Goal: Navigation & Orientation: Find specific page/section

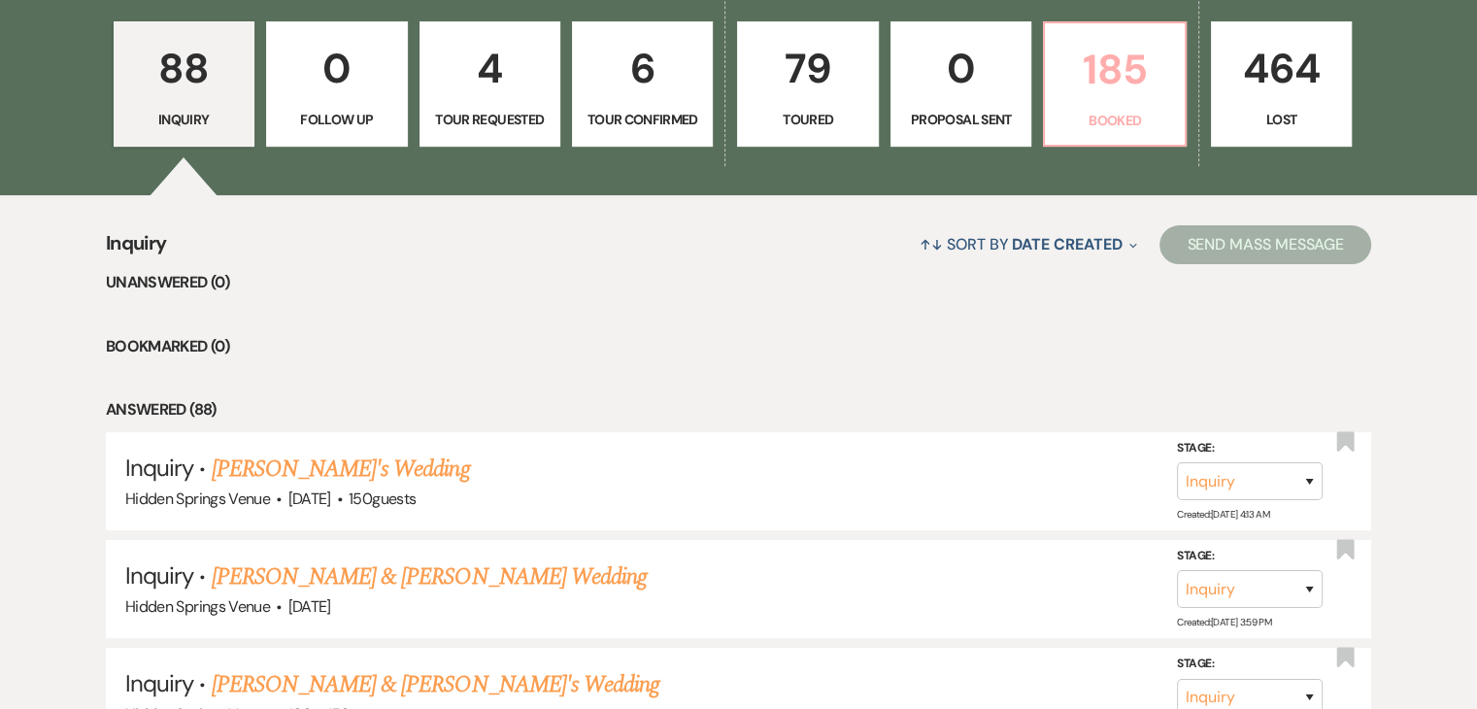
click at [1081, 132] on link "185 Booked" at bounding box center [1114, 84] width 143 height 126
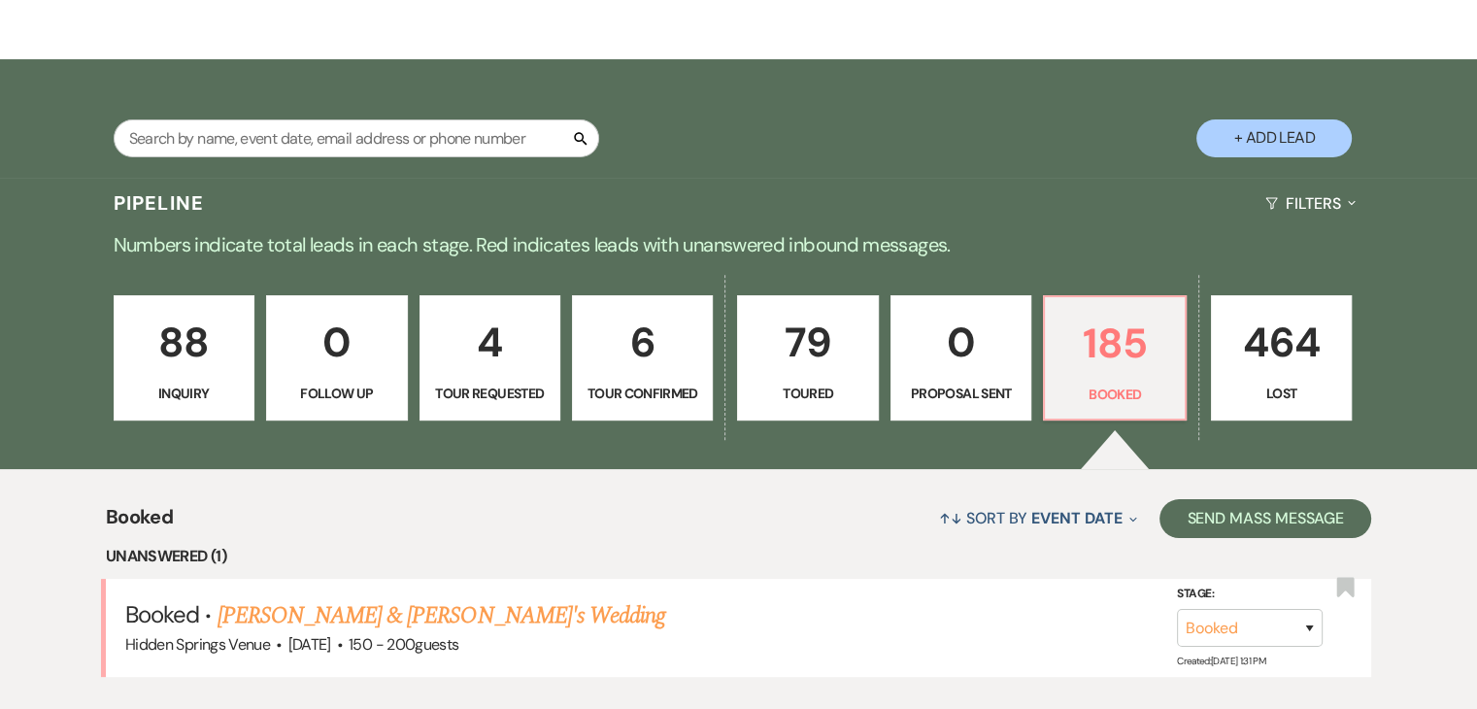
scroll to position [562, 0]
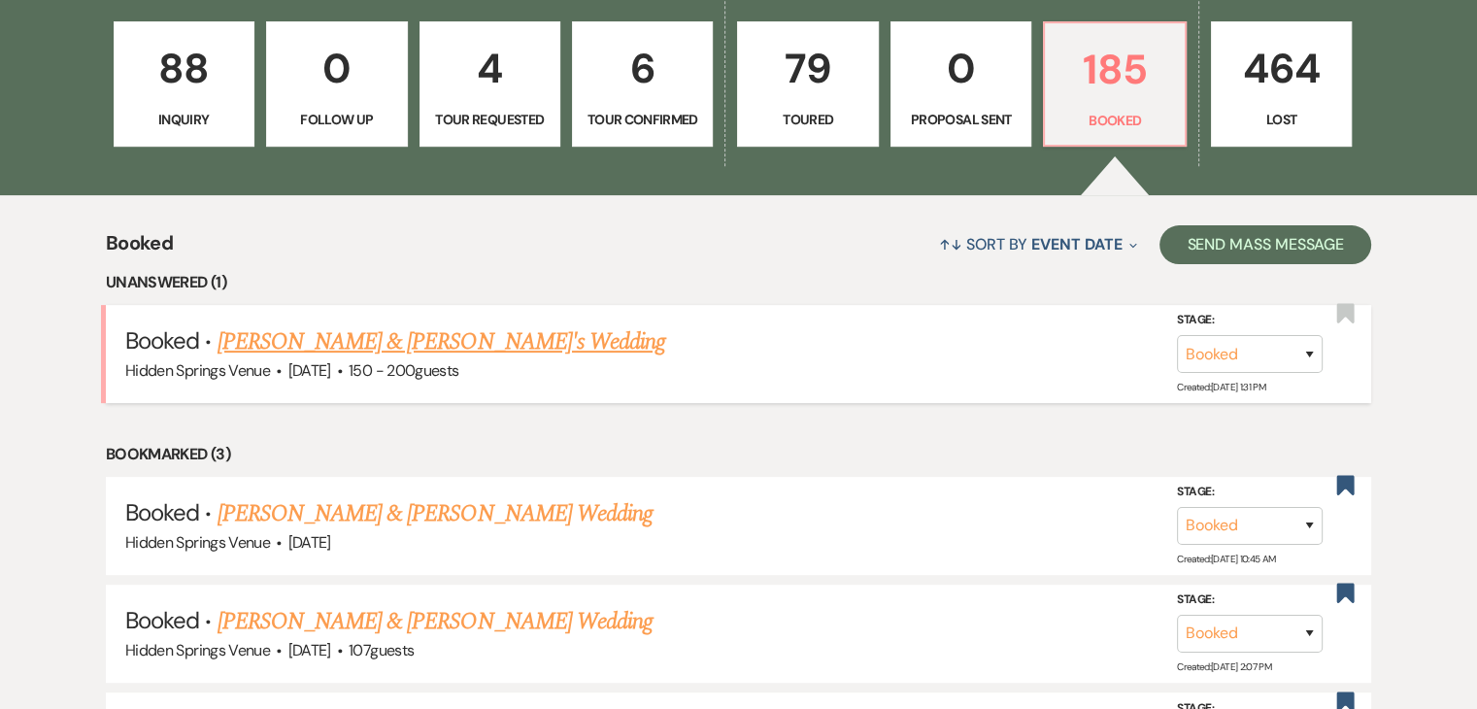
click at [462, 337] on link "[PERSON_NAME] & [PERSON_NAME]'s Wedding" at bounding box center [441, 341] width 449 height 35
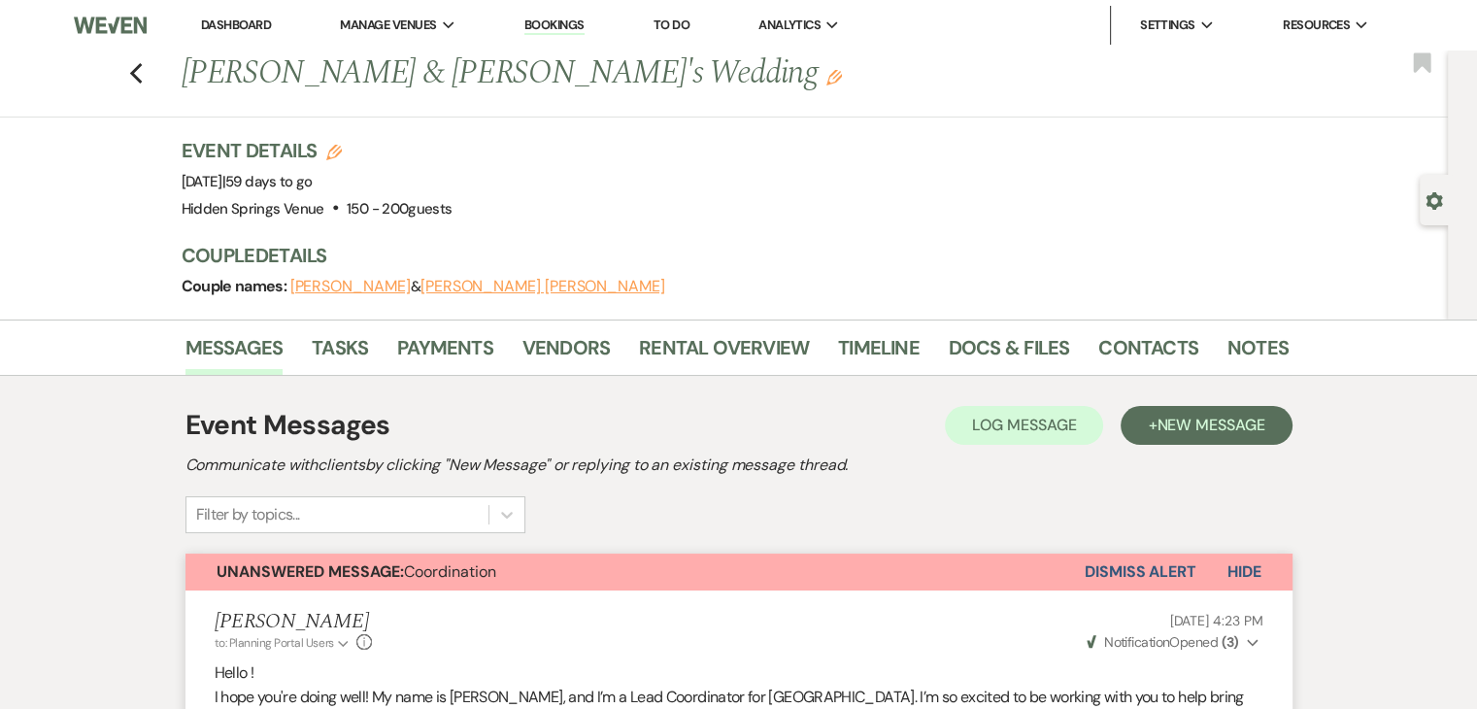
click at [263, 22] on link "Dashboard" at bounding box center [236, 25] width 70 height 17
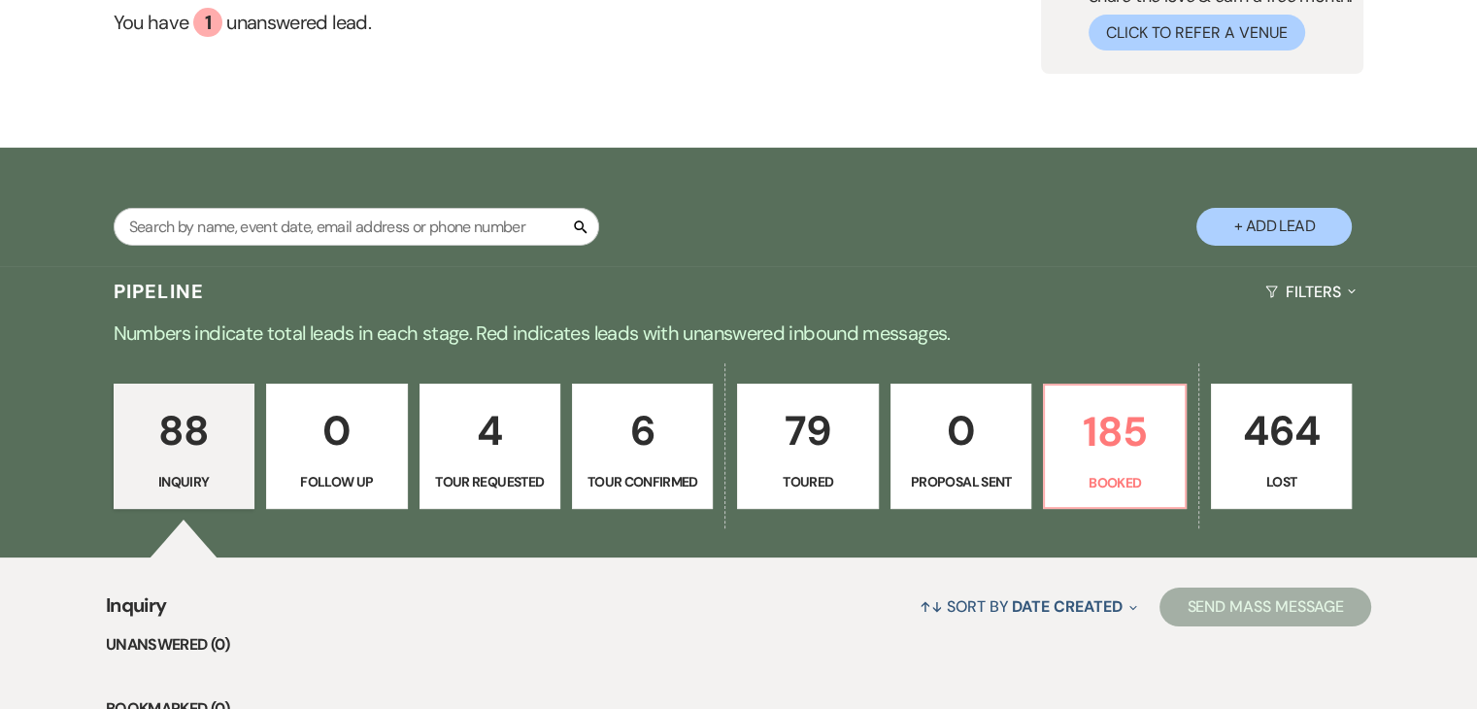
scroll to position [198, 0]
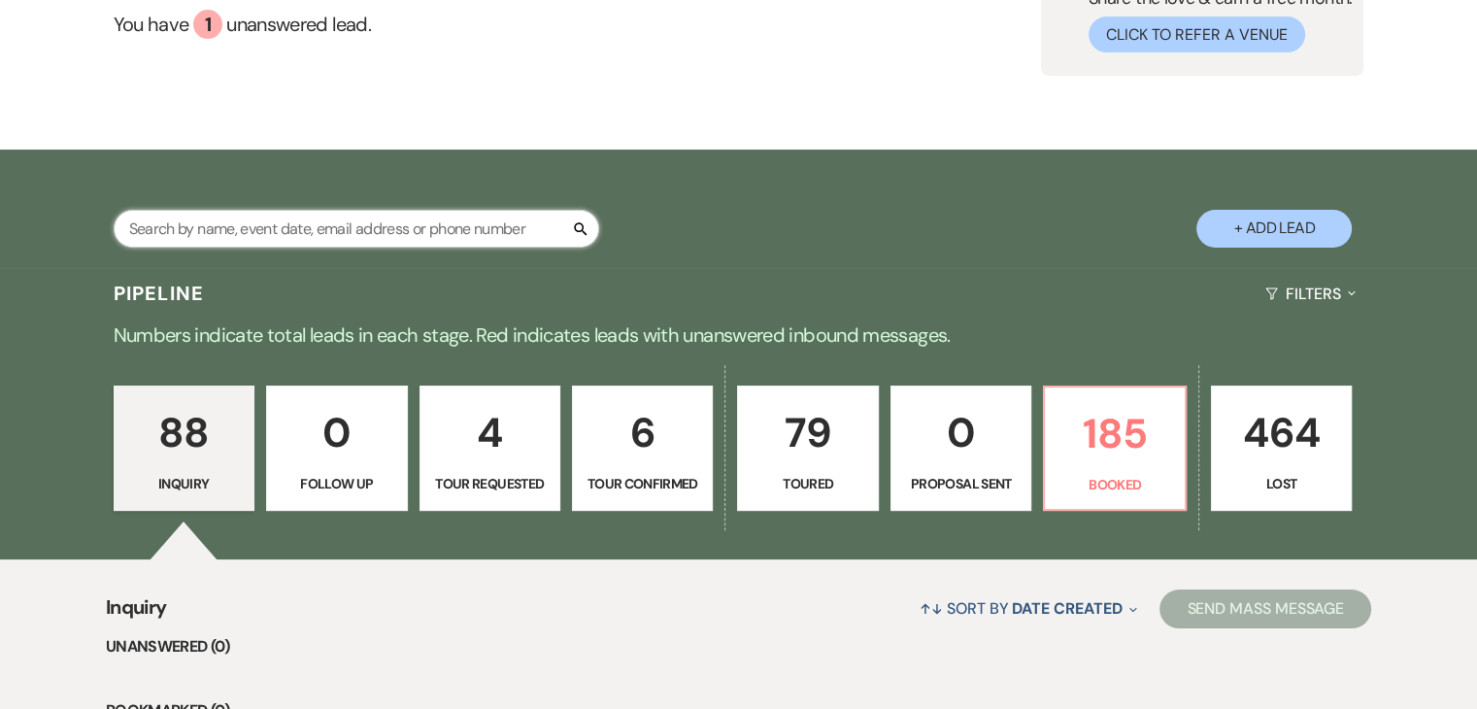
click at [523, 225] on input "text" at bounding box center [356, 229] width 485 height 38
